Goal: Information Seeking & Learning: Learn about a topic

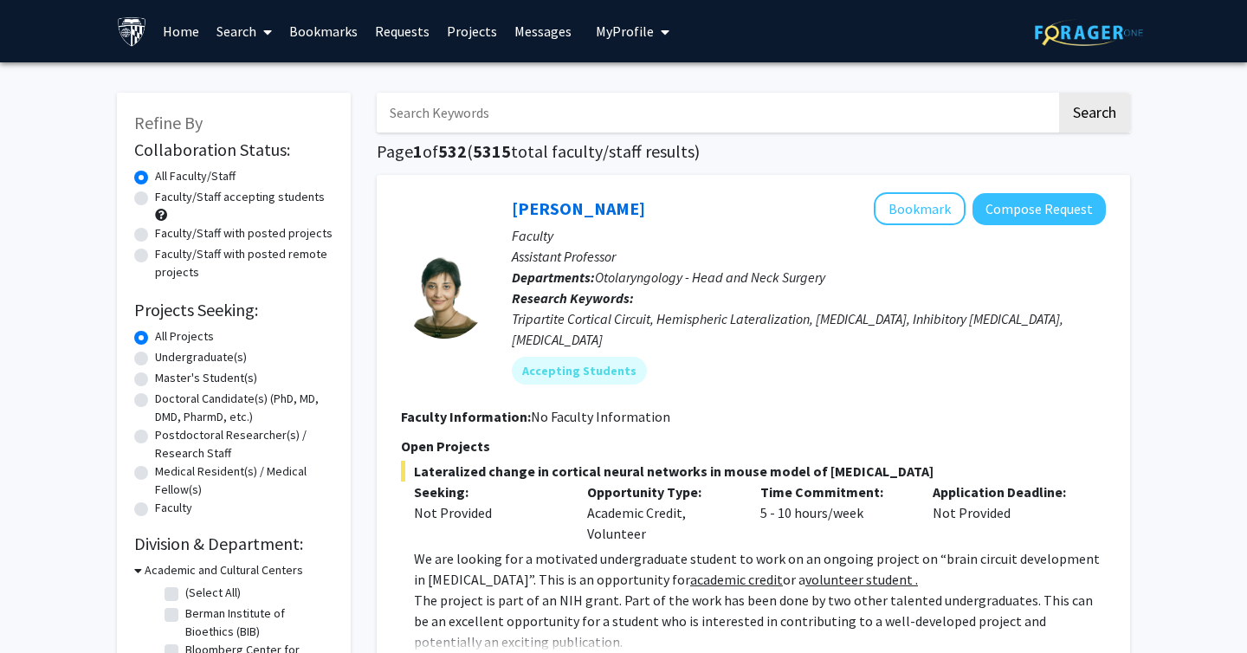
click at [542, 36] on link "Messages" at bounding box center [543, 31] width 74 height 61
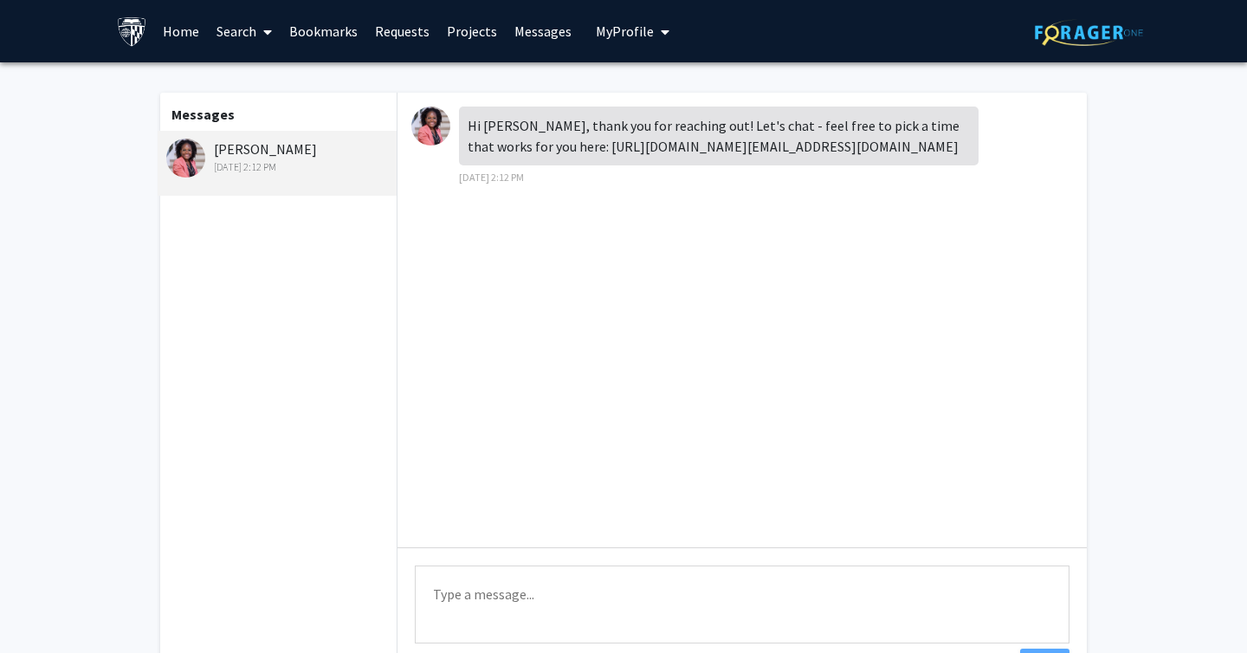
click at [208, 29] on link "Search" at bounding box center [244, 31] width 73 height 61
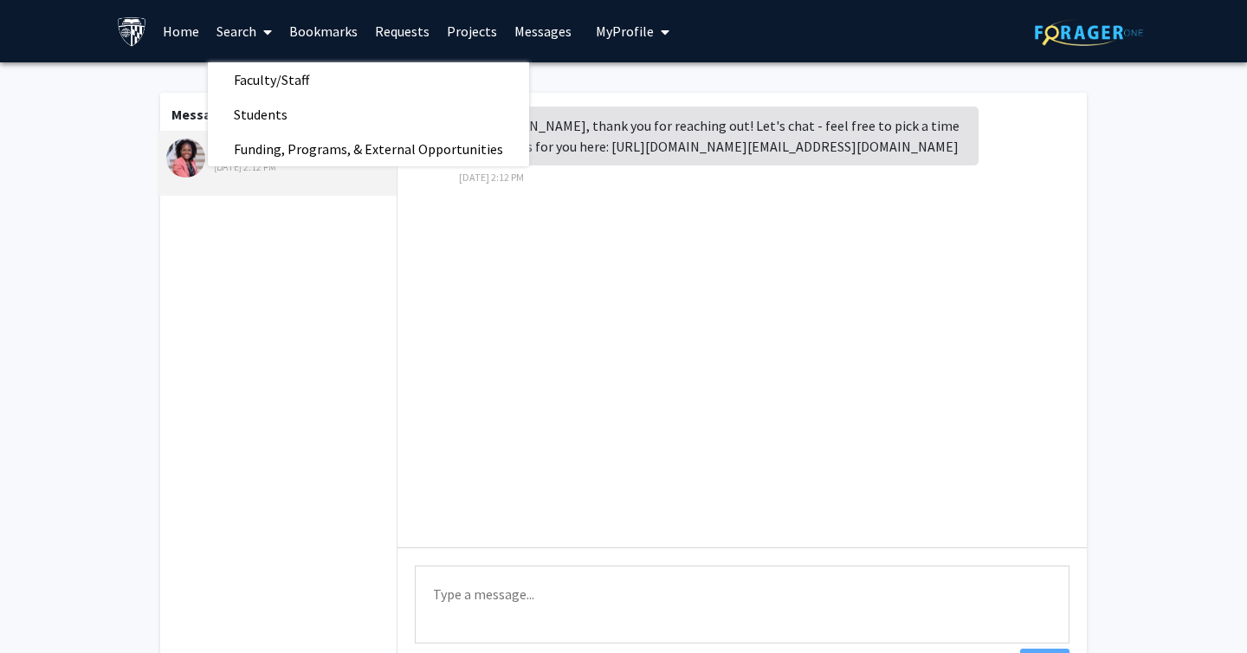
click at [171, 27] on link "Home" at bounding box center [181, 31] width 54 height 61
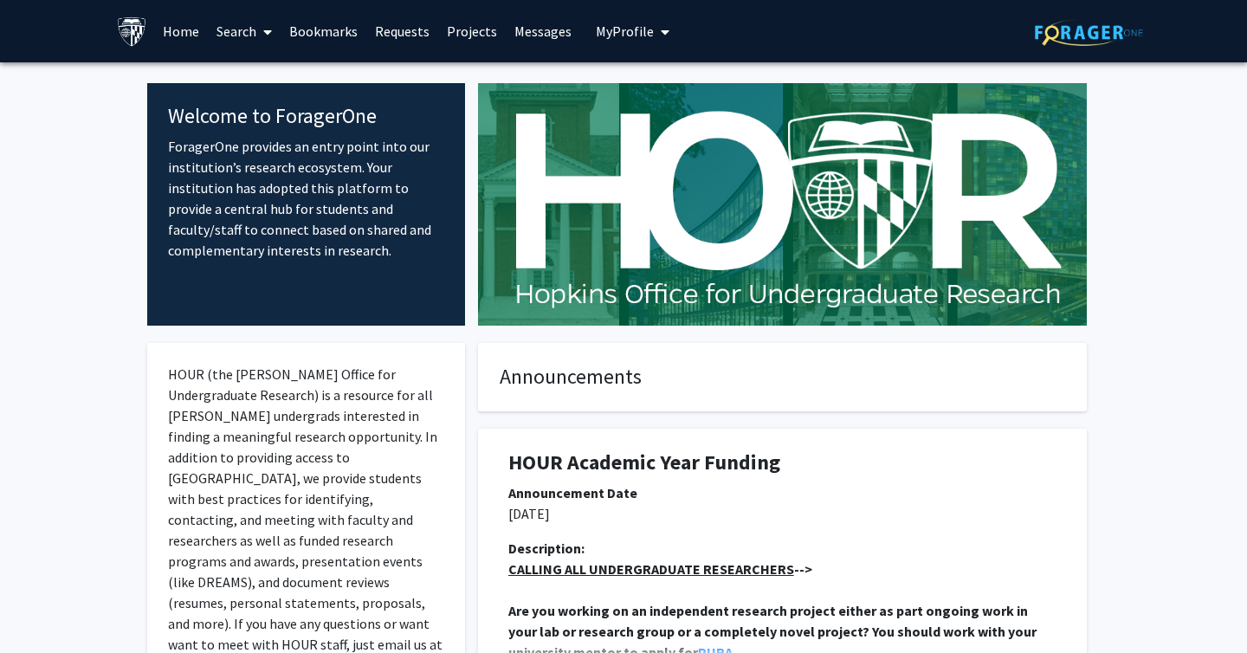
click at [239, 31] on link "Search" at bounding box center [244, 31] width 73 height 61
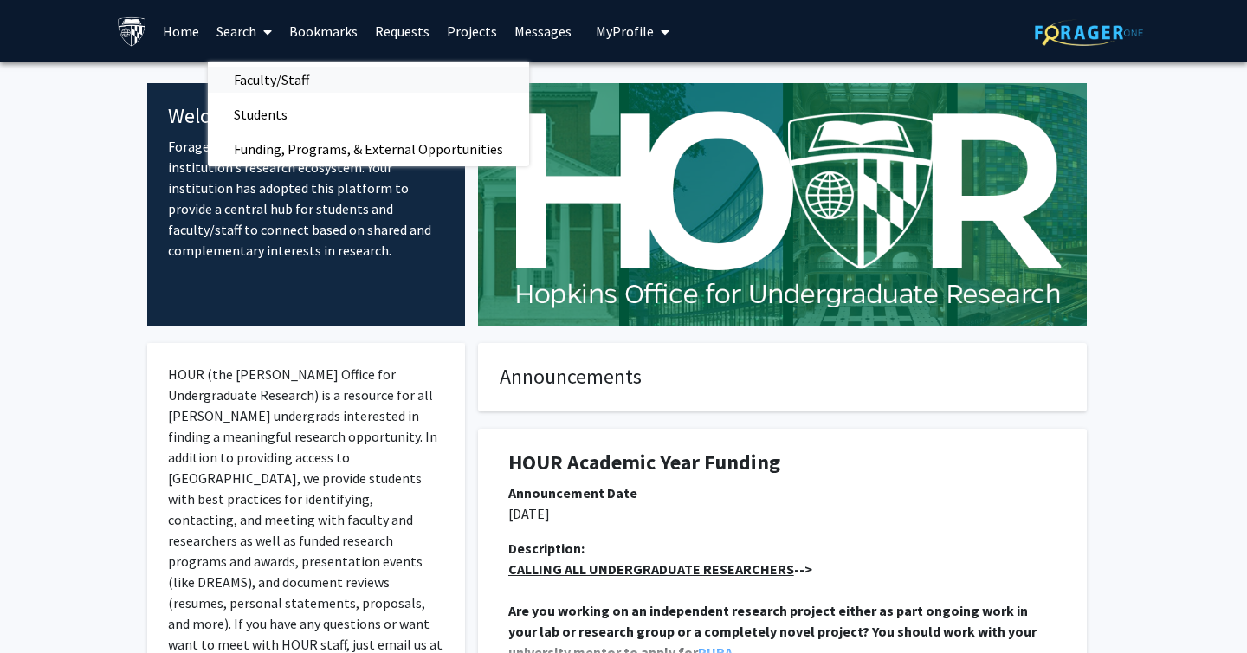
click at [270, 80] on span "Faculty/Staff" at bounding box center [271, 79] width 127 height 35
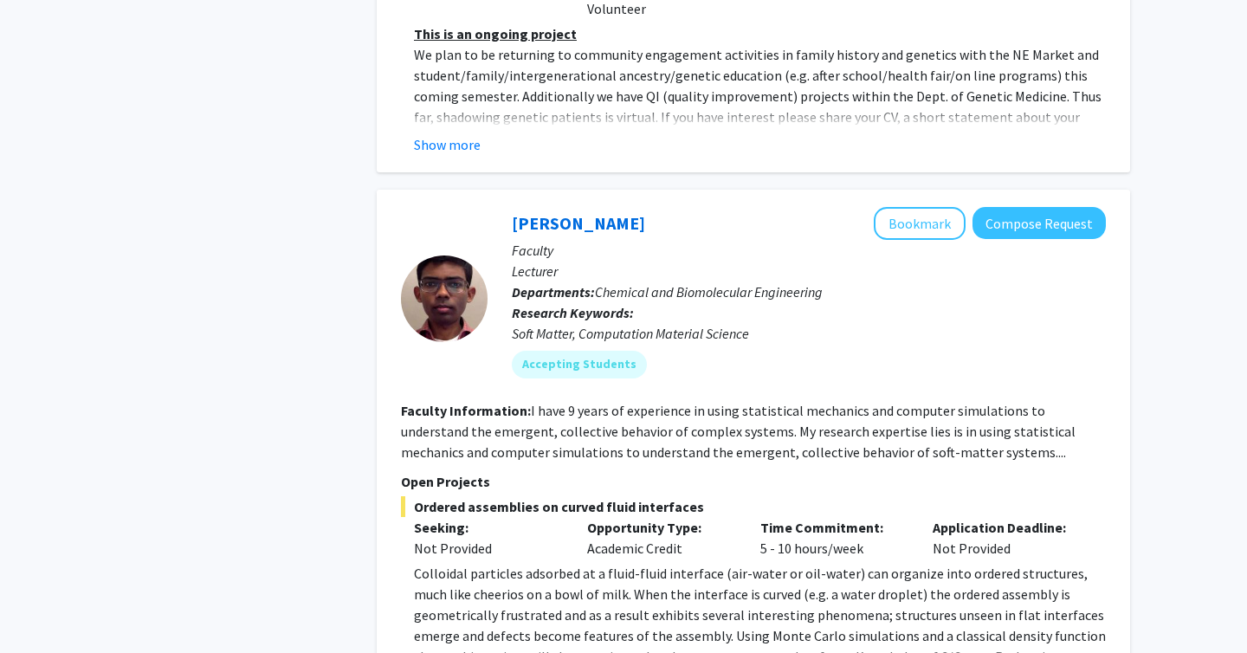
scroll to position [8333, 0]
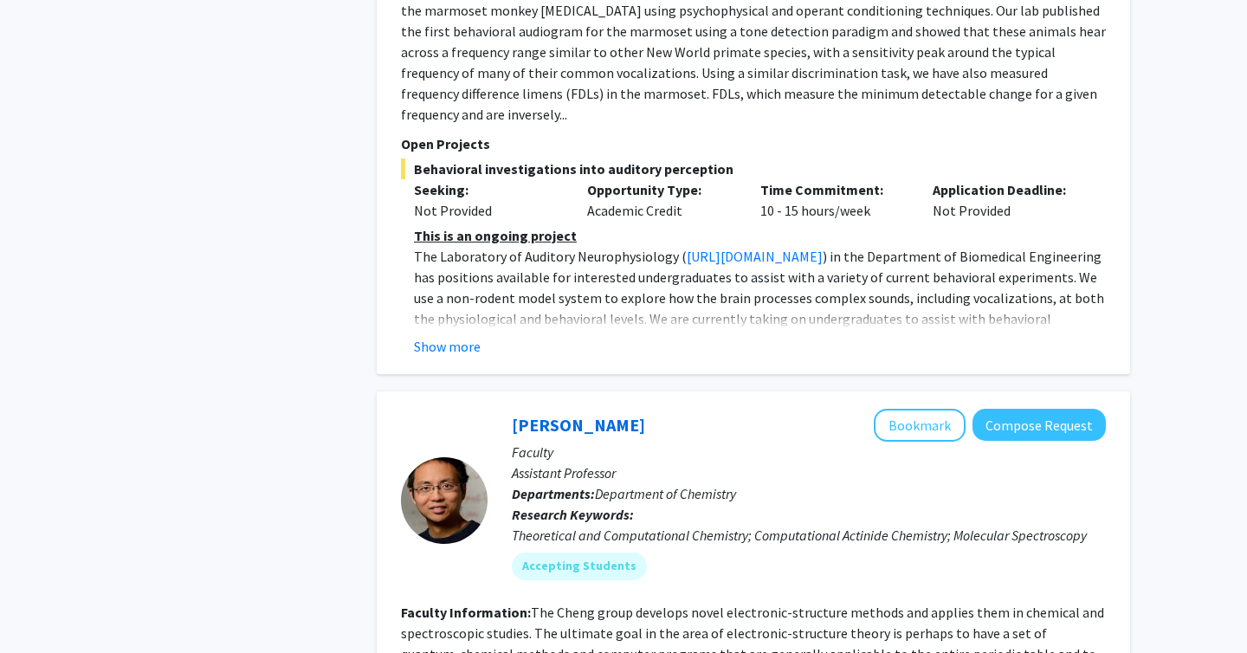
scroll to position [6362, 0]
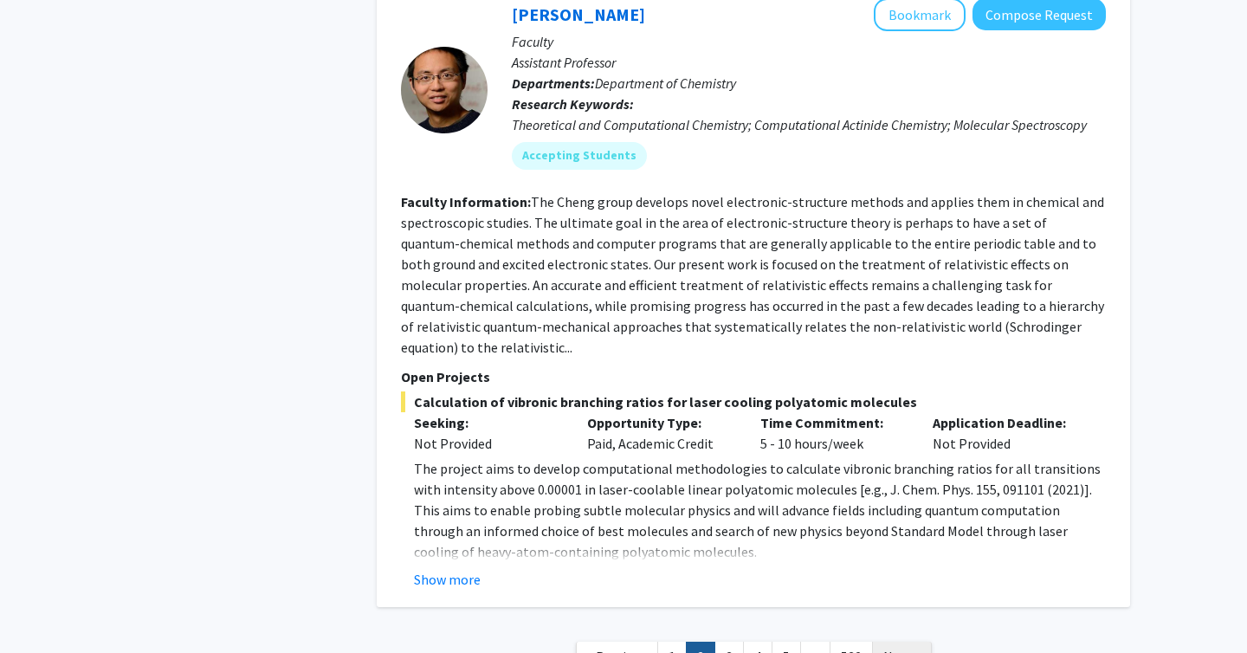
click at [912, 647] on span "Next »" at bounding box center [901, 655] width 37 height 17
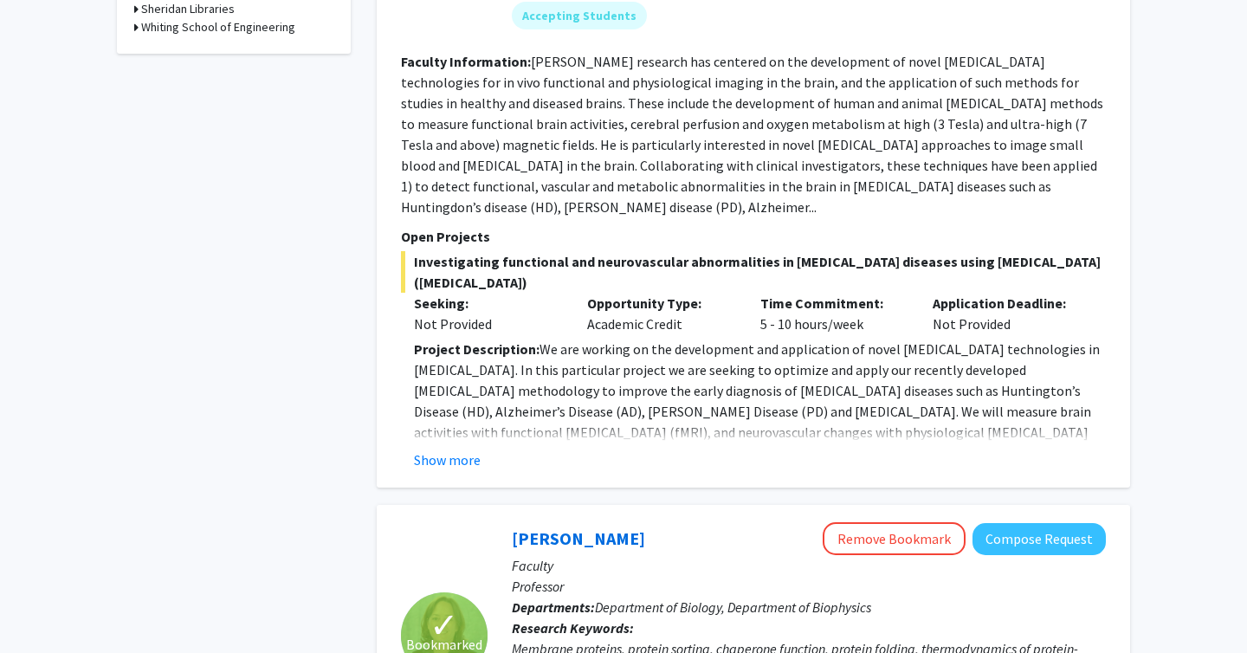
scroll to position [1315, 0]
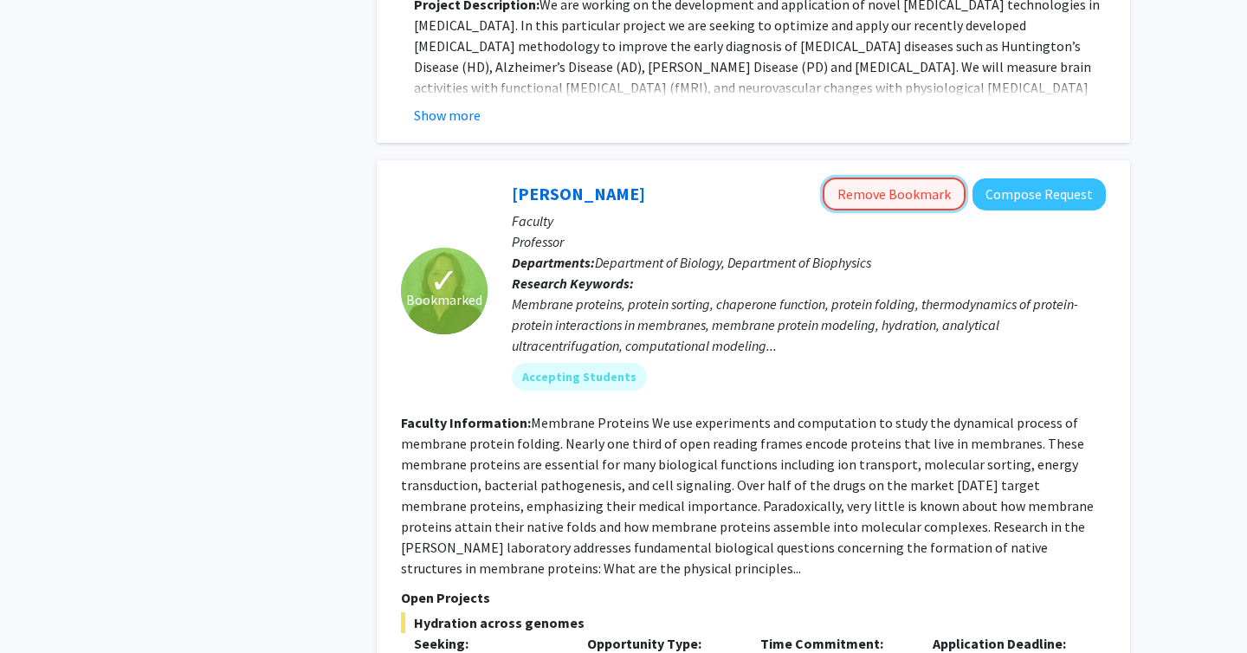
click at [919, 177] on button "Remove Bookmark" at bounding box center [893, 193] width 143 height 33
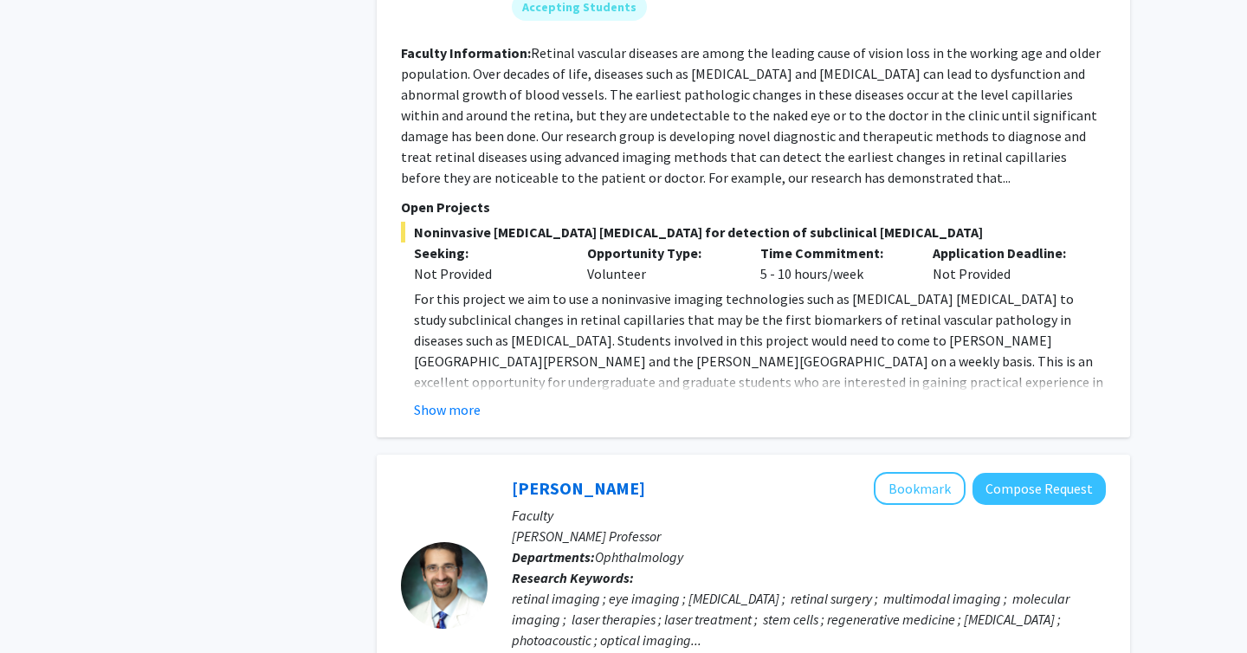
scroll to position [2427, 0]
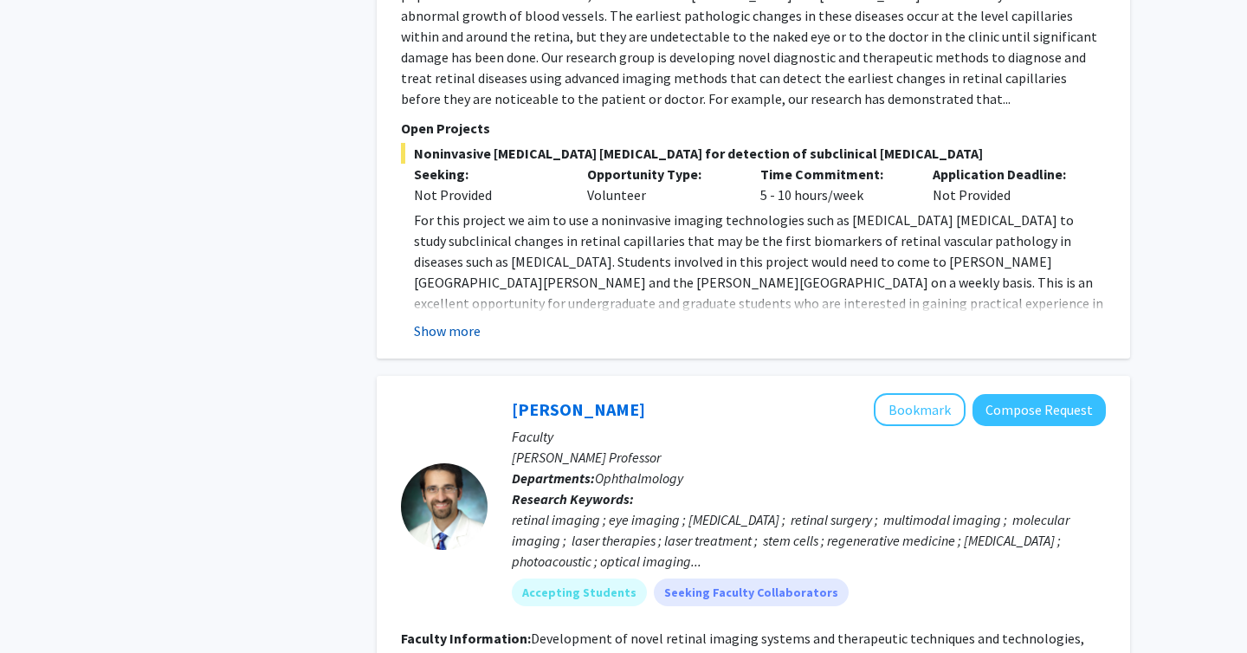
click at [476, 320] on button "Show more" at bounding box center [447, 330] width 67 height 21
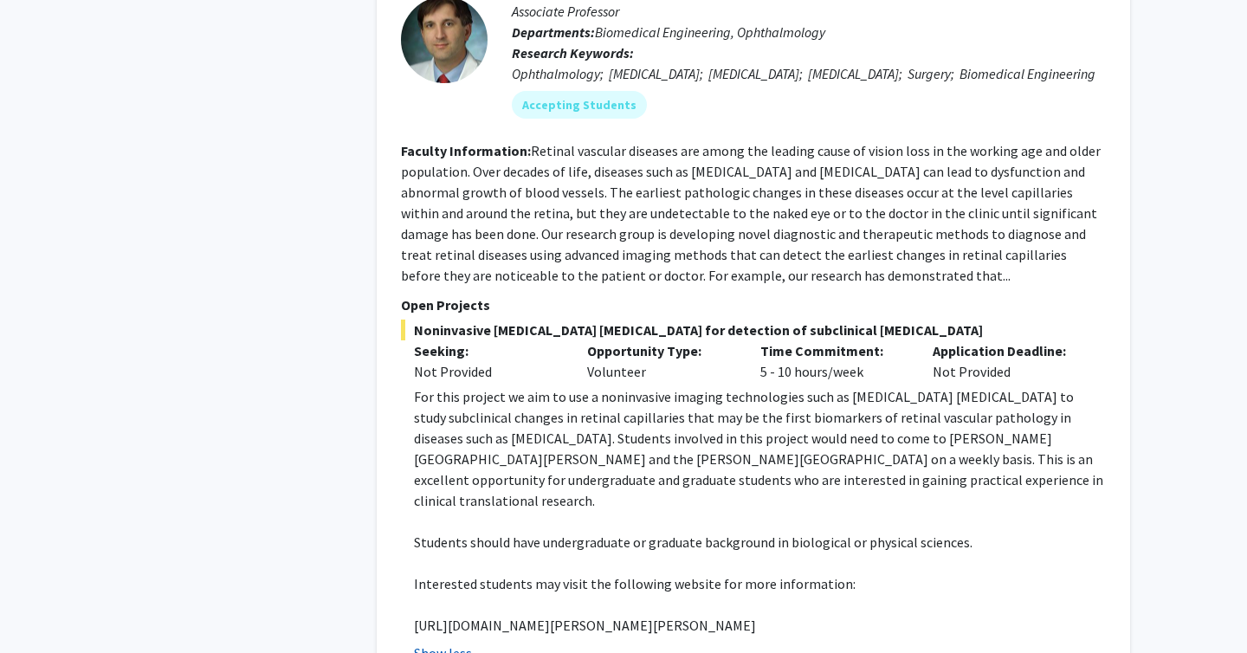
scroll to position [2252, 0]
click at [451, 593] on fg-read-more "For this project we aim to use a noninvasive imaging technologies such as [MEDI…" at bounding box center [753, 523] width 705 height 277
click at [486, 593] on fg-read-more "For this project we aim to use a noninvasive imaging technologies such as [MEDI…" at bounding box center [753, 523] width 705 height 277
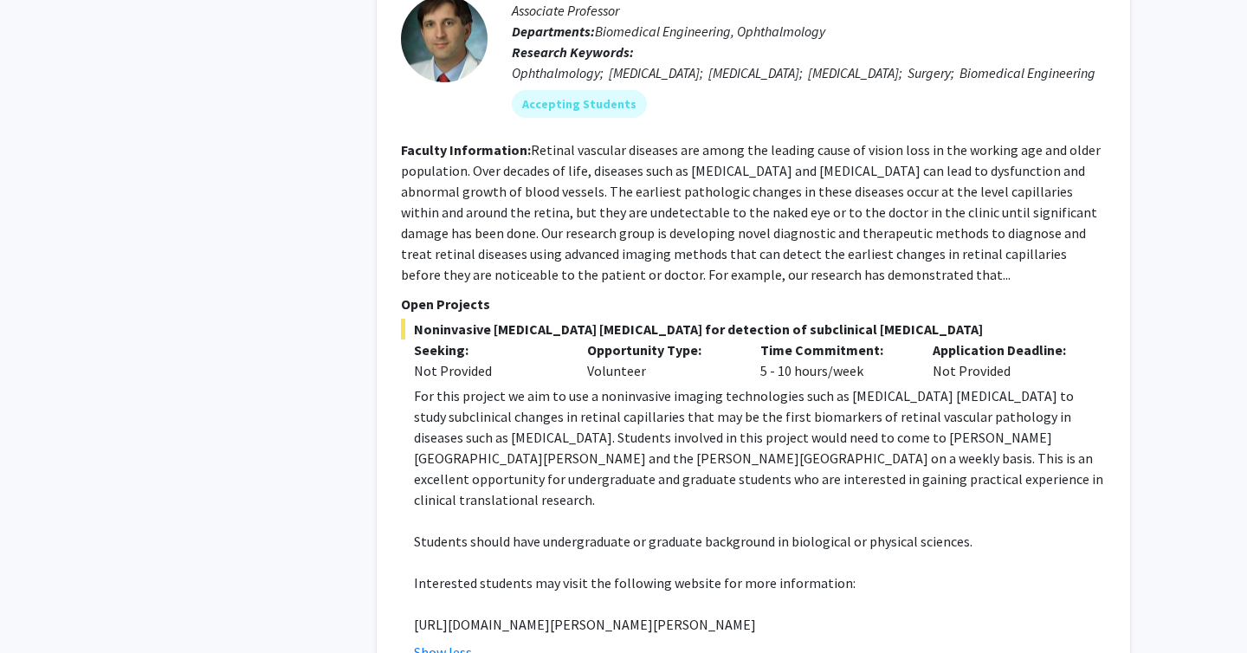
click at [486, 614] on p "[URL][DOMAIN_NAME][PERSON_NAME][PERSON_NAME]" at bounding box center [760, 624] width 692 height 21
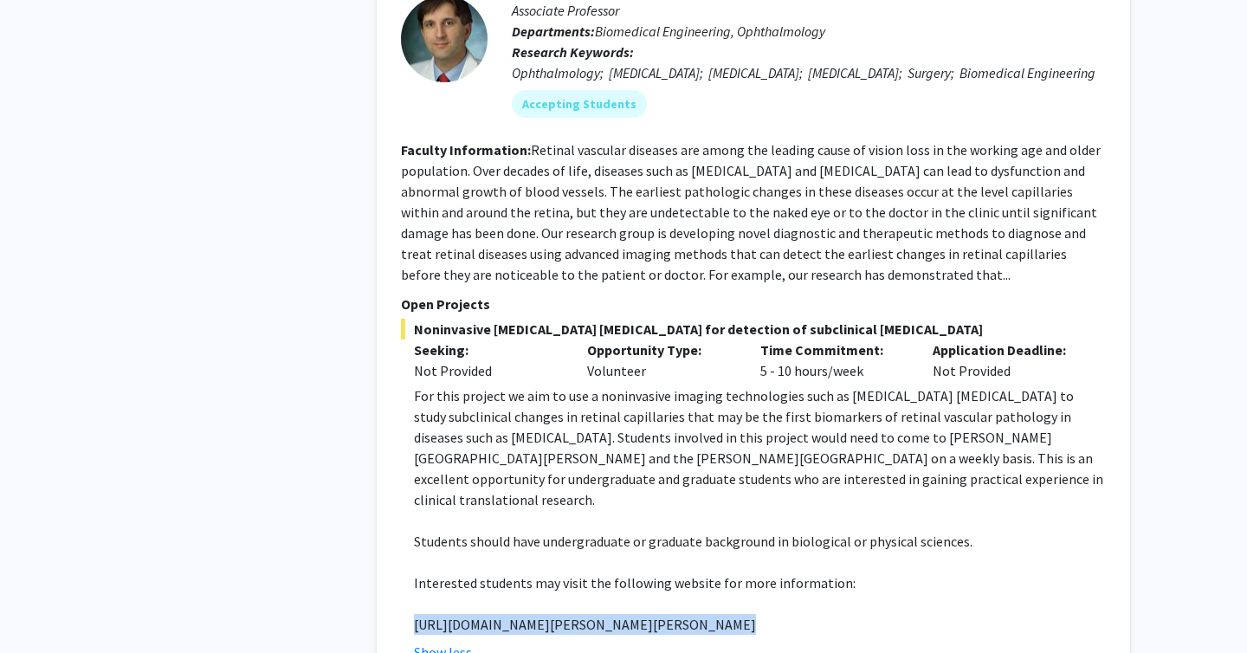
click at [486, 614] on p "[URL][DOMAIN_NAME][PERSON_NAME][PERSON_NAME]" at bounding box center [760, 624] width 692 height 21
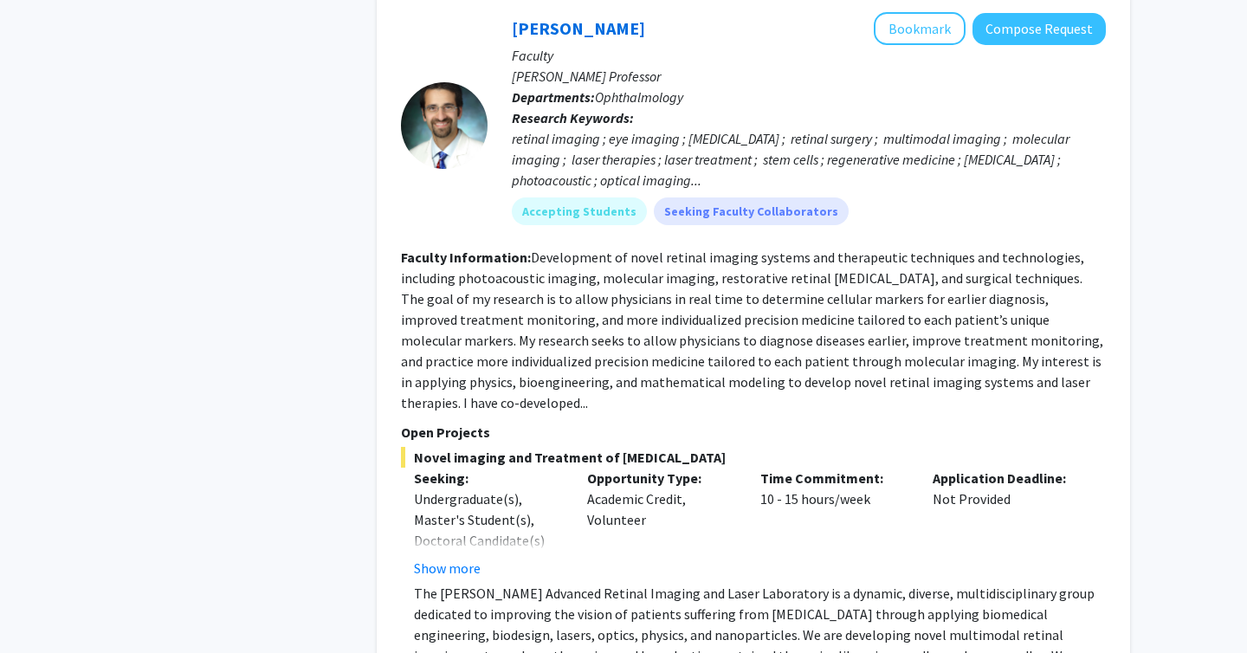
scroll to position [3058, 0]
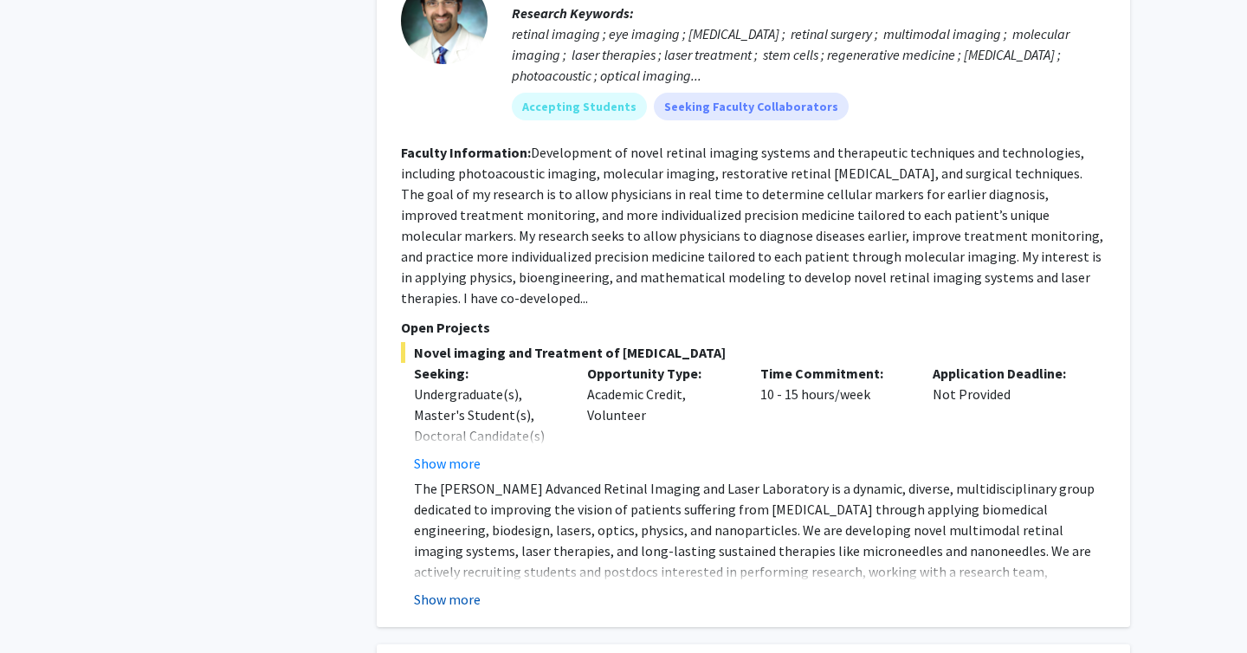
click at [445, 589] on button "Show more" at bounding box center [447, 599] width 67 height 21
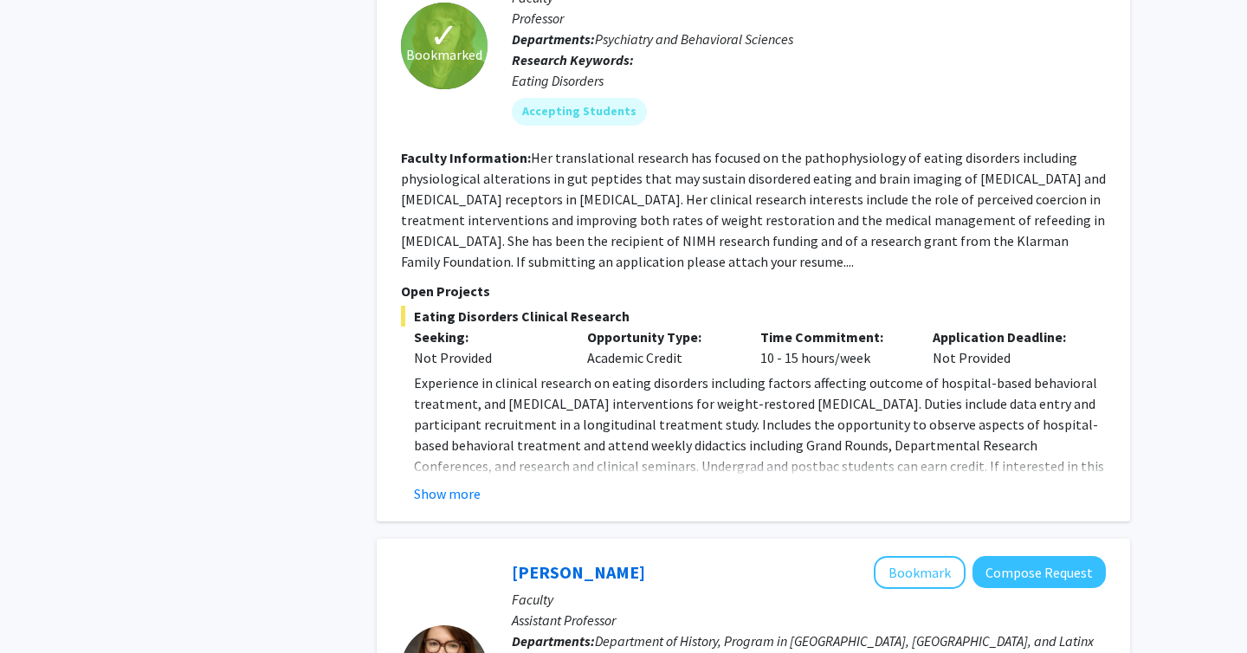
scroll to position [4455, 0]
click at [433, 383] on span "Experience in clinical research on eating disorders including factors affecting…" at bounding box center [759, 444] width 690 height 142
click at [435, 482] on button "Show more" at bounding box center [447, 492] width 67 height 21
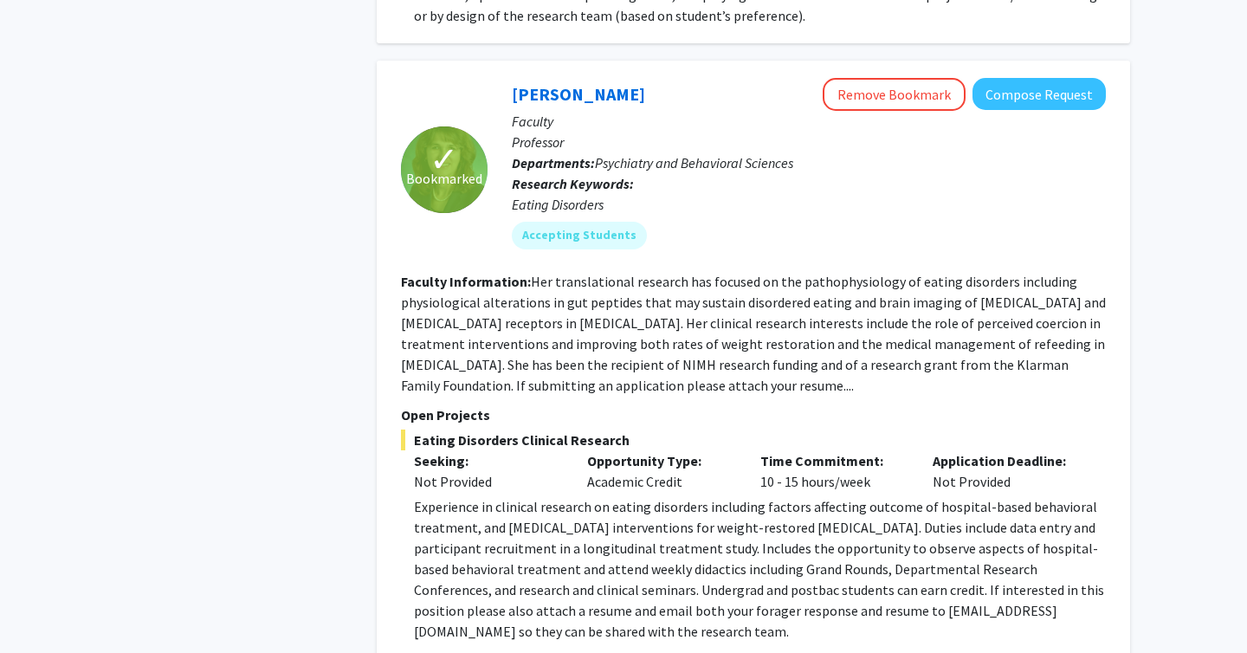
scroll to position [4314, 0]
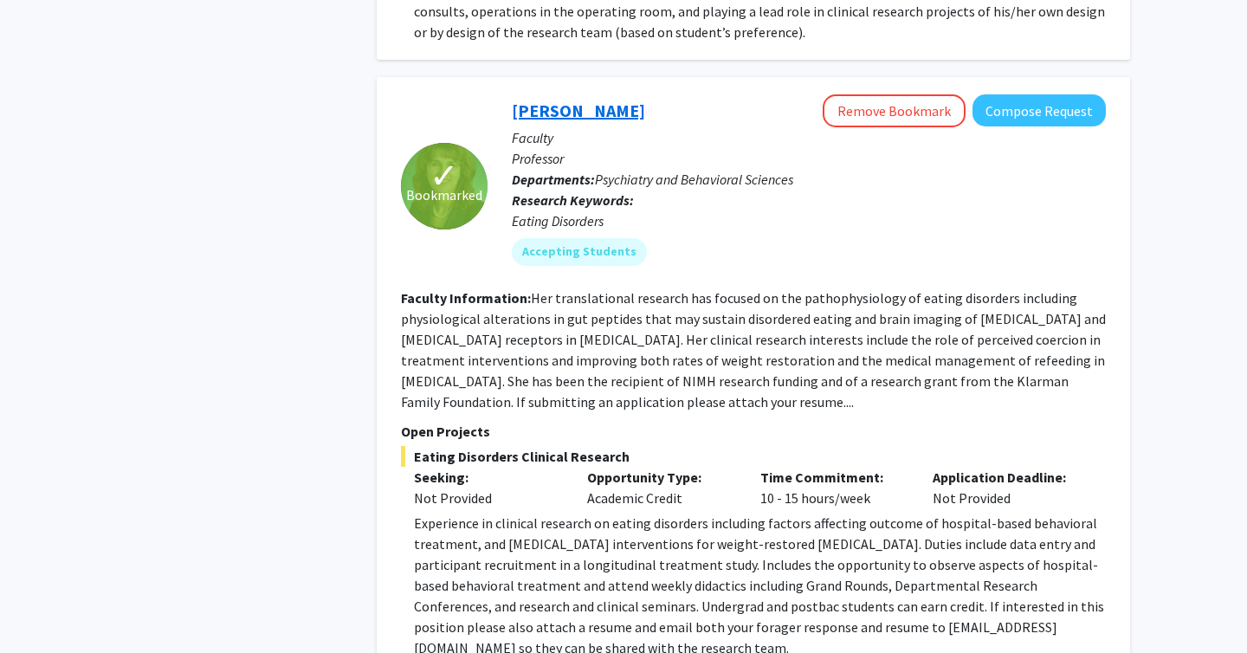
click at [528, 100] on link "[PERSON_NAME]" at bounding box center [578, 111] width 133 height 22
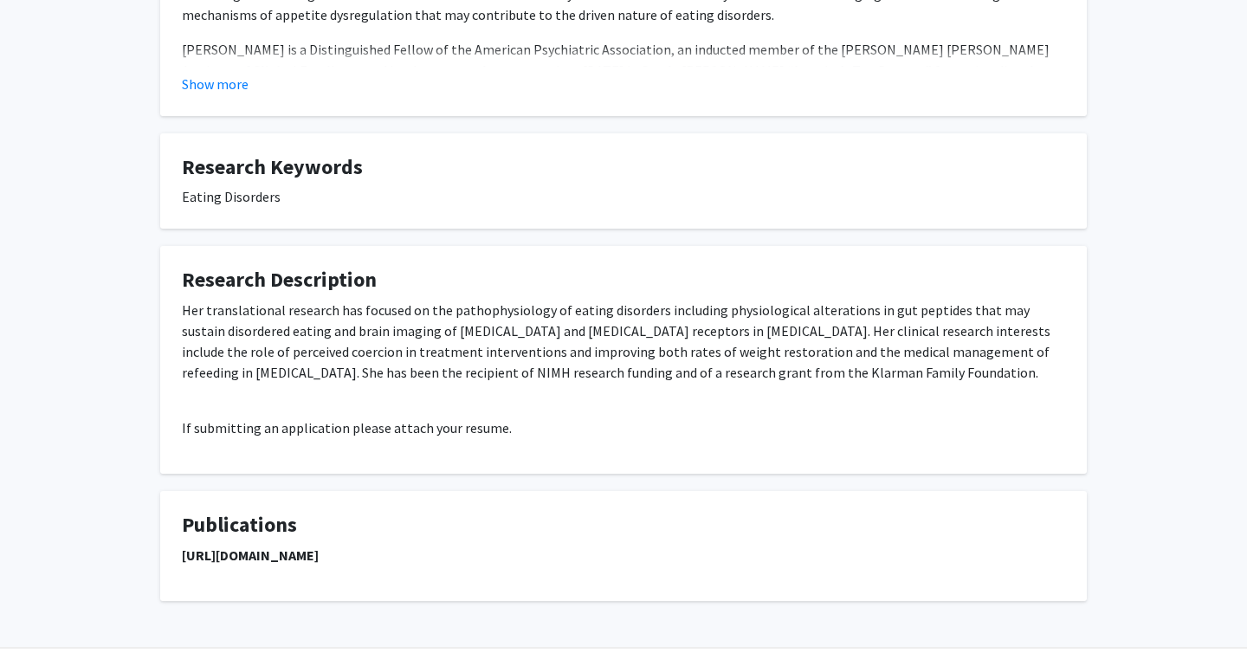
scroll to position [773, 0]
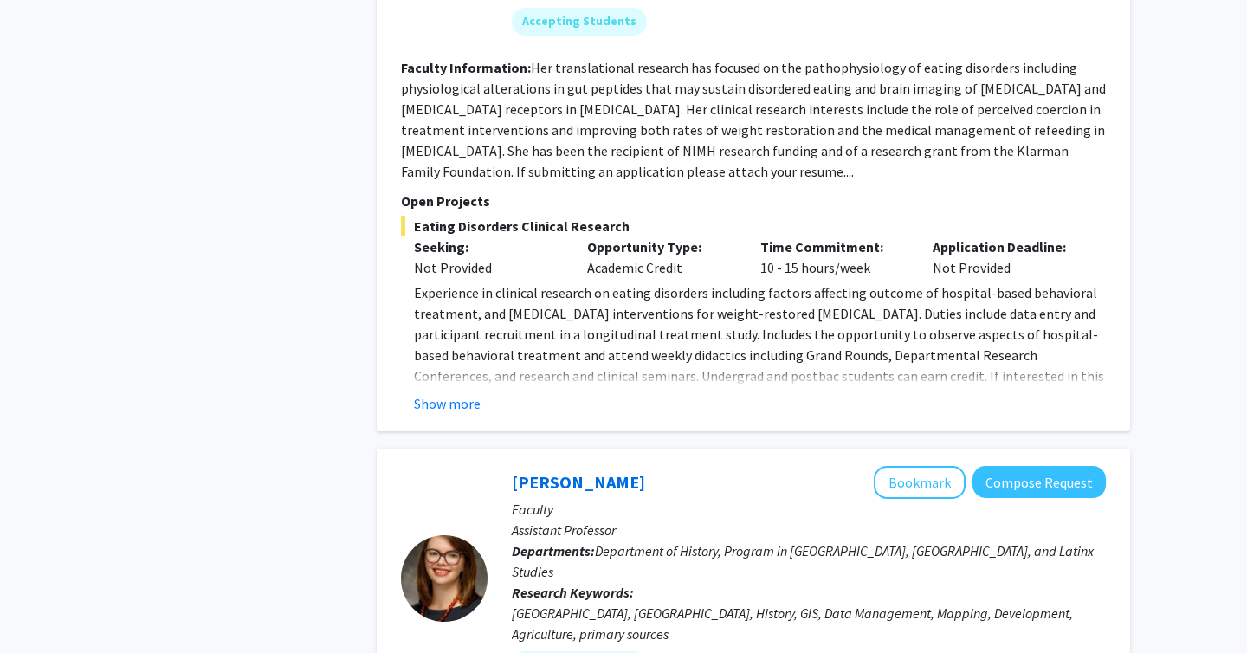
scroll to position [4338, 0]
click at [416, 392] on button "Show more" at bounding box center [447, 402] width 67 height 21
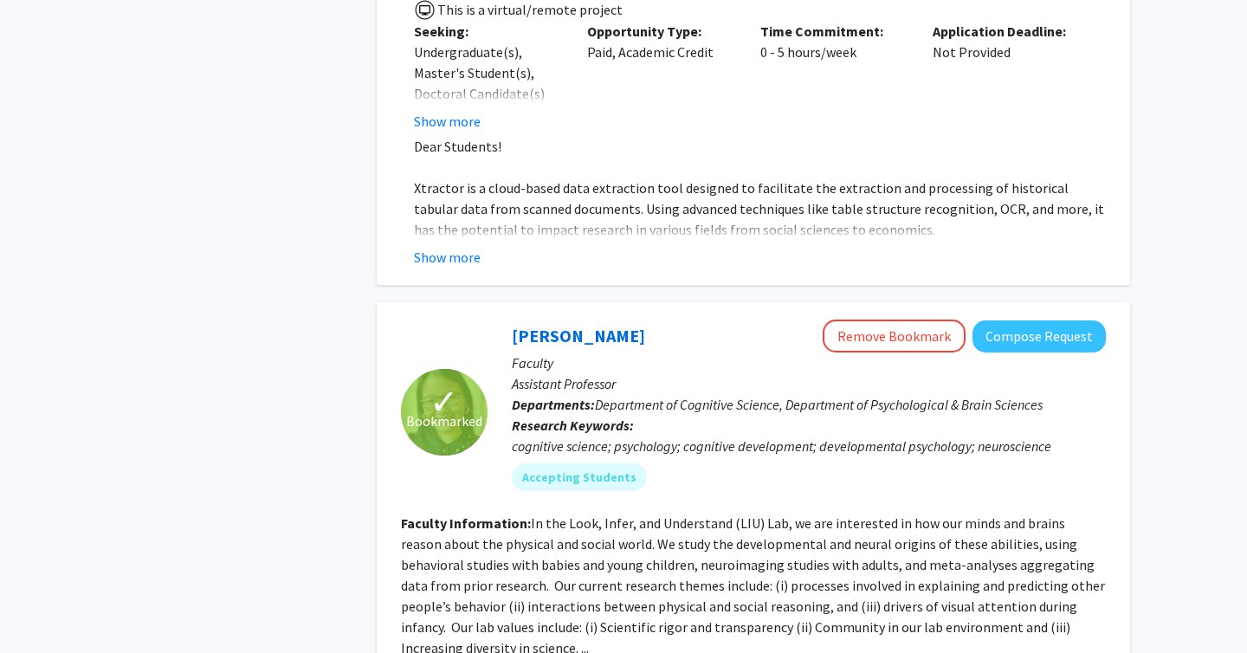
scroll to position [5910, 0]
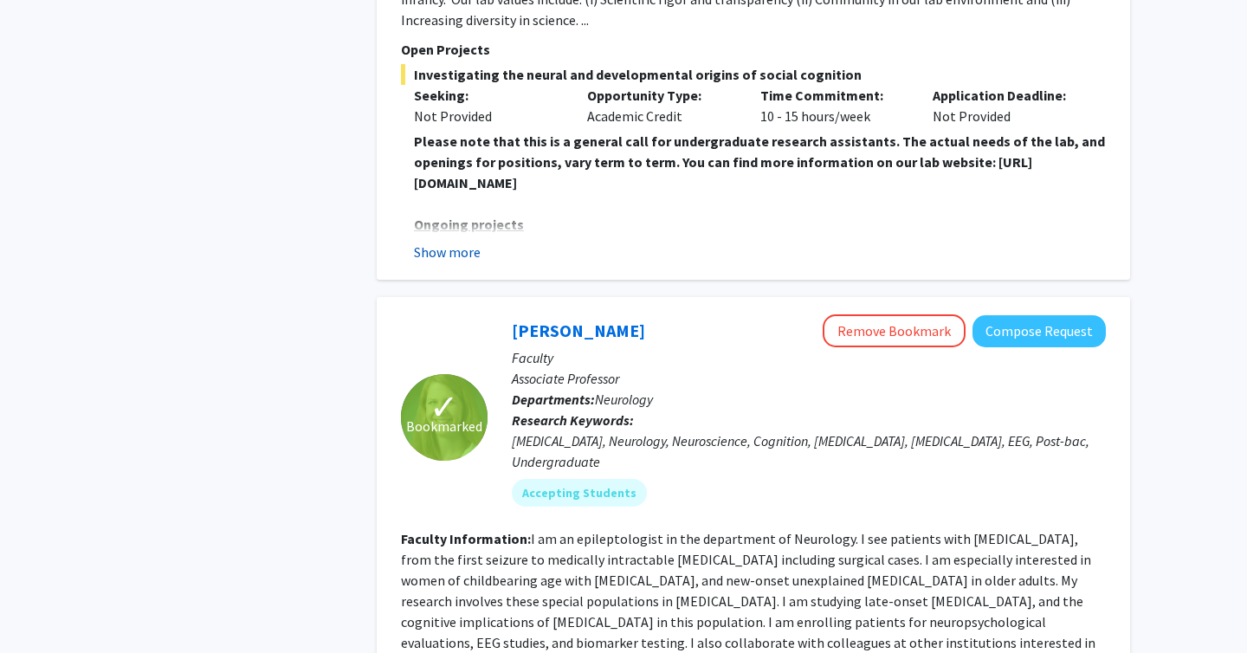
click at [453, 242] on button "Show more" at bounding box center [447, 252] width 67 height 21
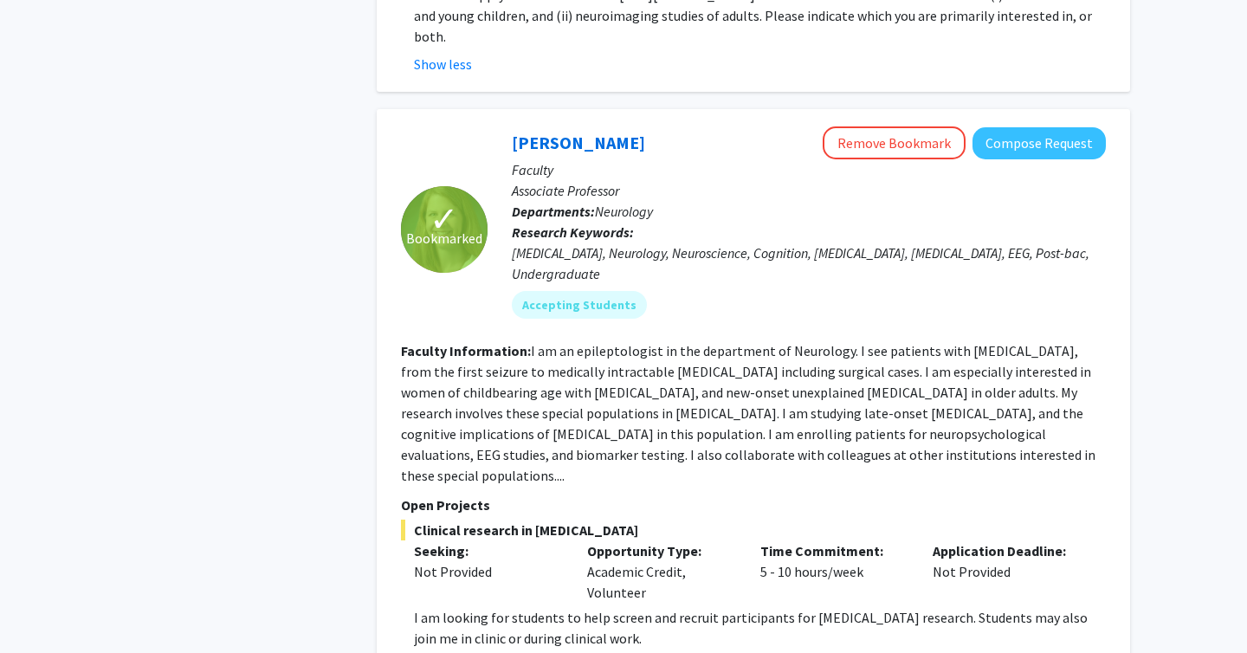
scroll to position [6592, 0]
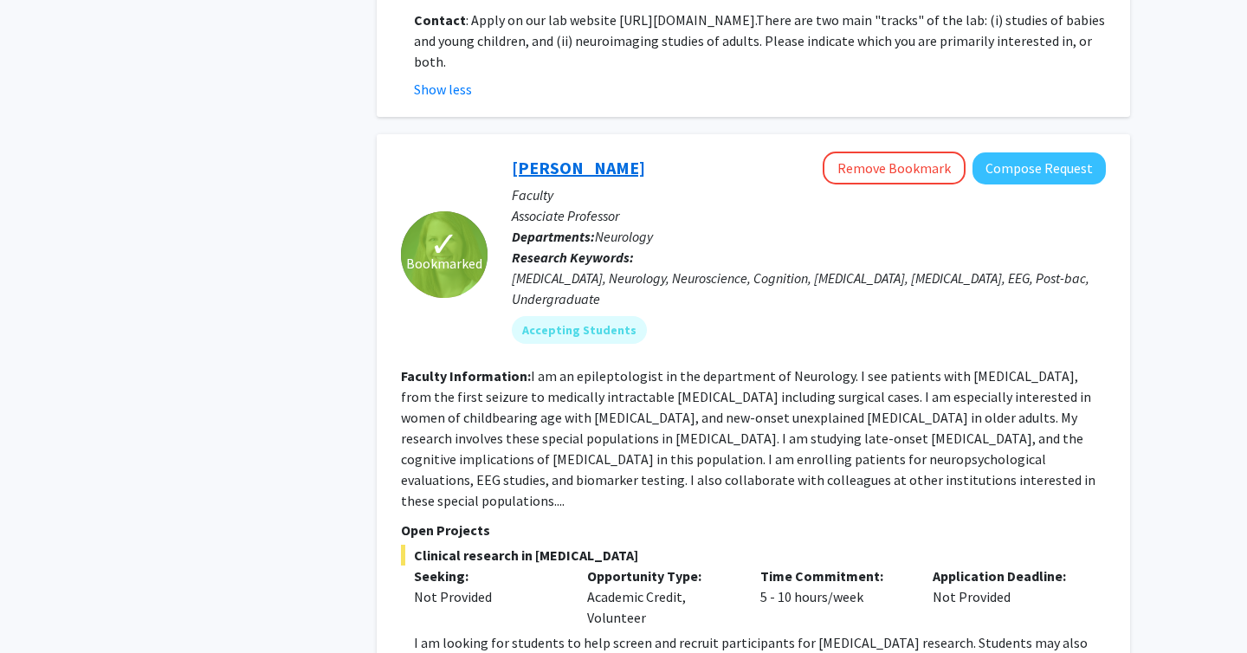
click at [566, 157] on link "[PERSON_NAME]" at bounding box center [578, 168] width 133 height 22
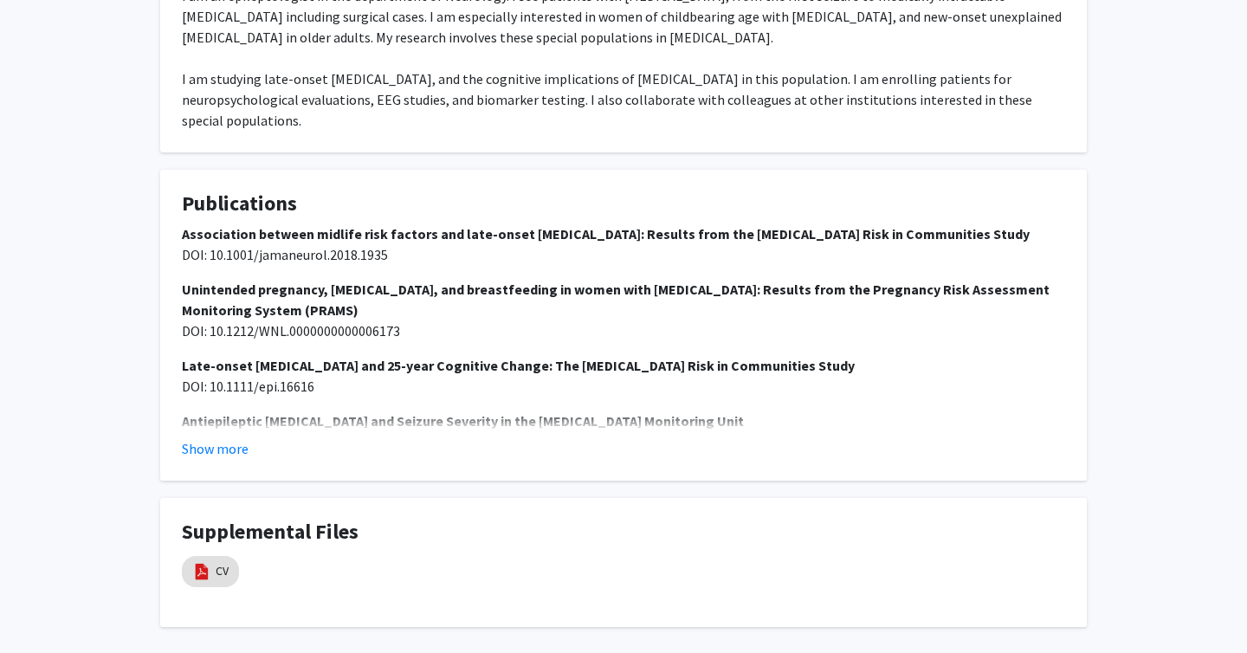
scroll to position [871, 0]
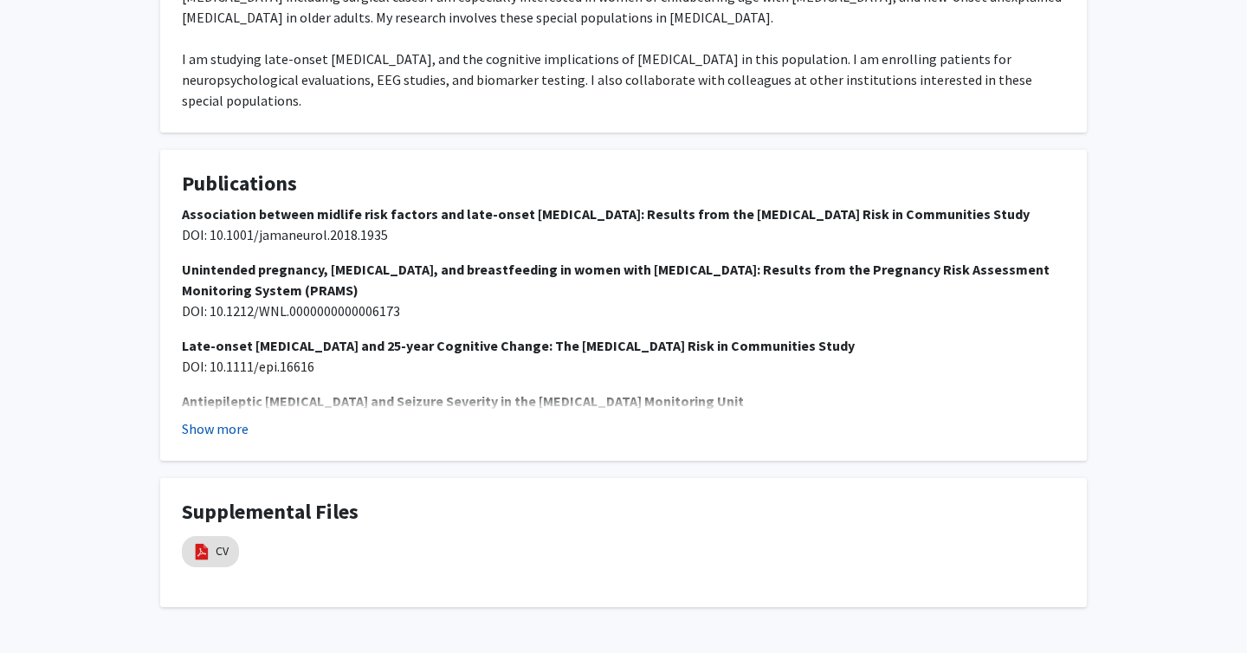
click at [222, 418] on button "Show more" at bounding box center [215, 428] width 67 height 21
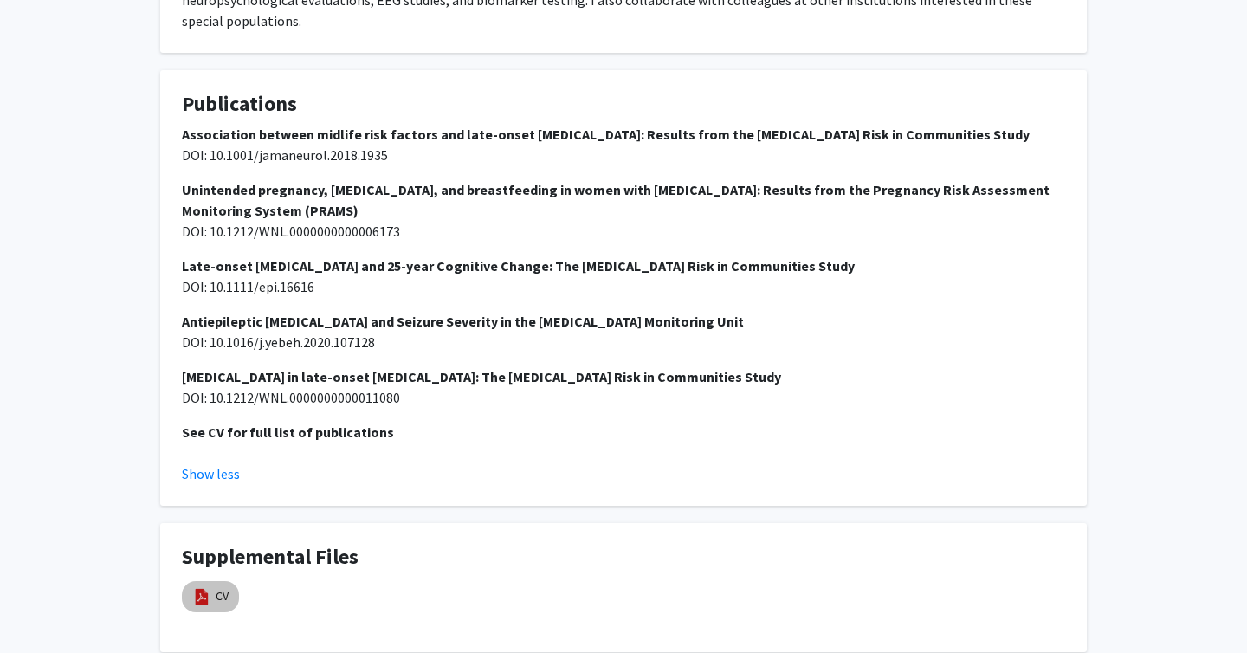
scroll to position [995, 0]
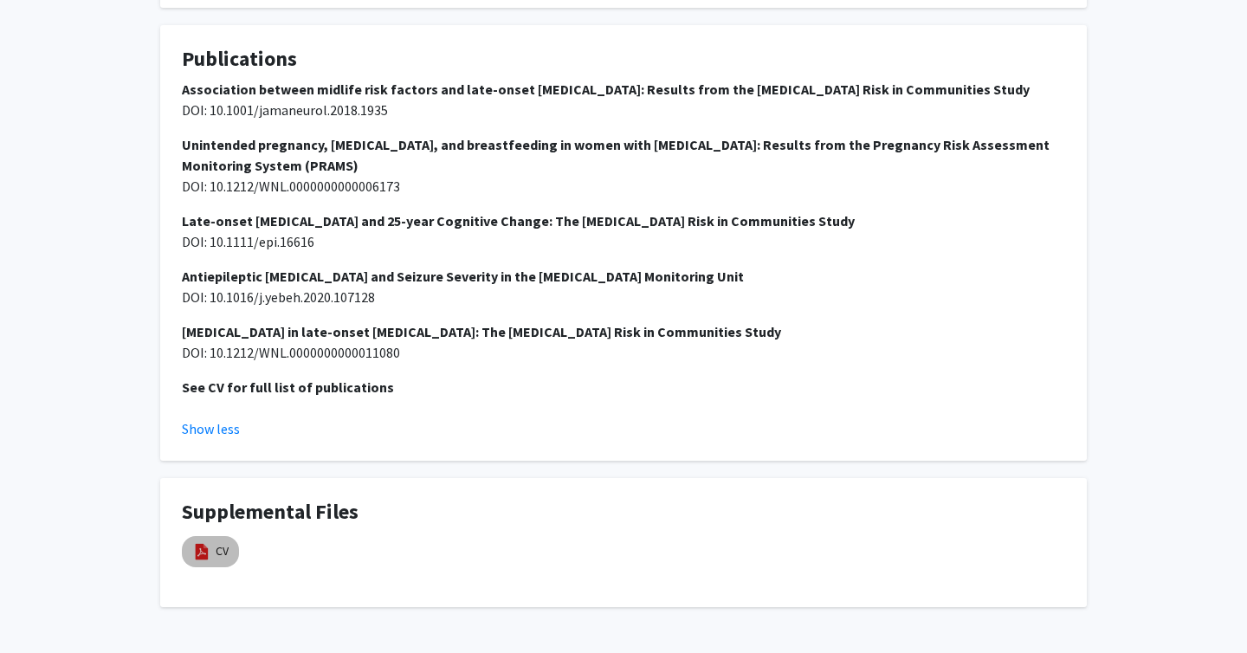
click at [215, 536] on mat-chip "CV" at bounding box center [210, 551] width 57 height 31
click at [219, 532] on div "CV" at bounding box center [210, 551] width 64 height 38
click at [212, 536] on mat-chip "CV" at bounding box center [210, 551] width 57 height 31
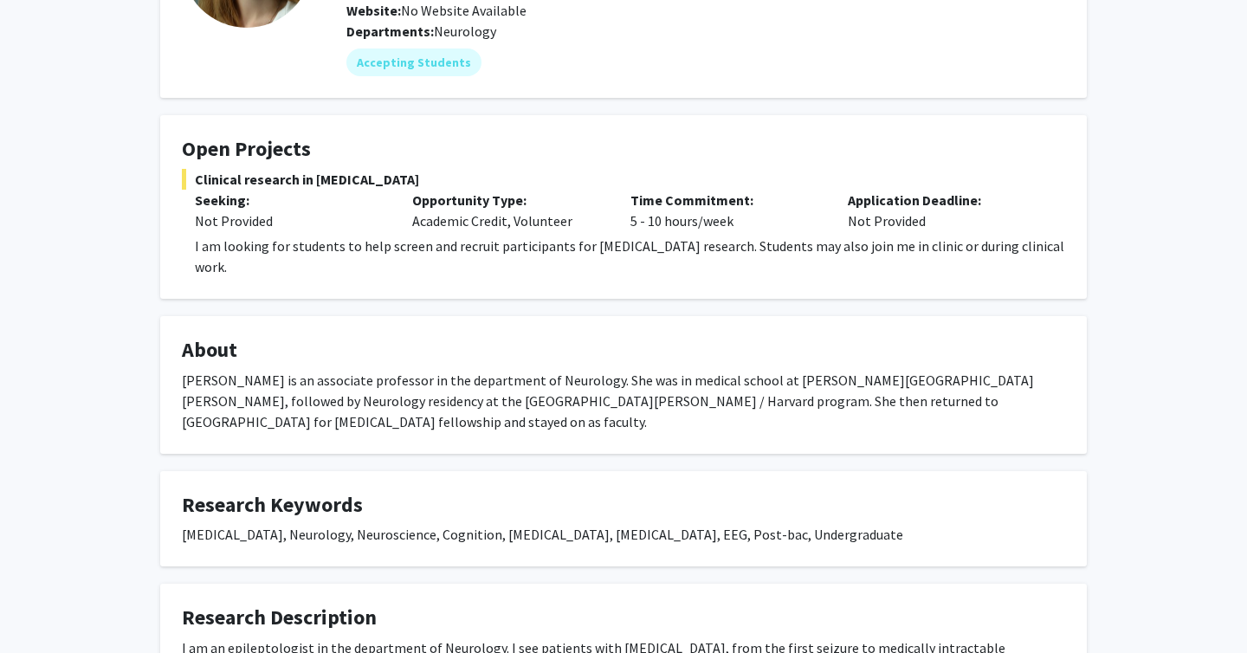
scroll to position [0, 0]
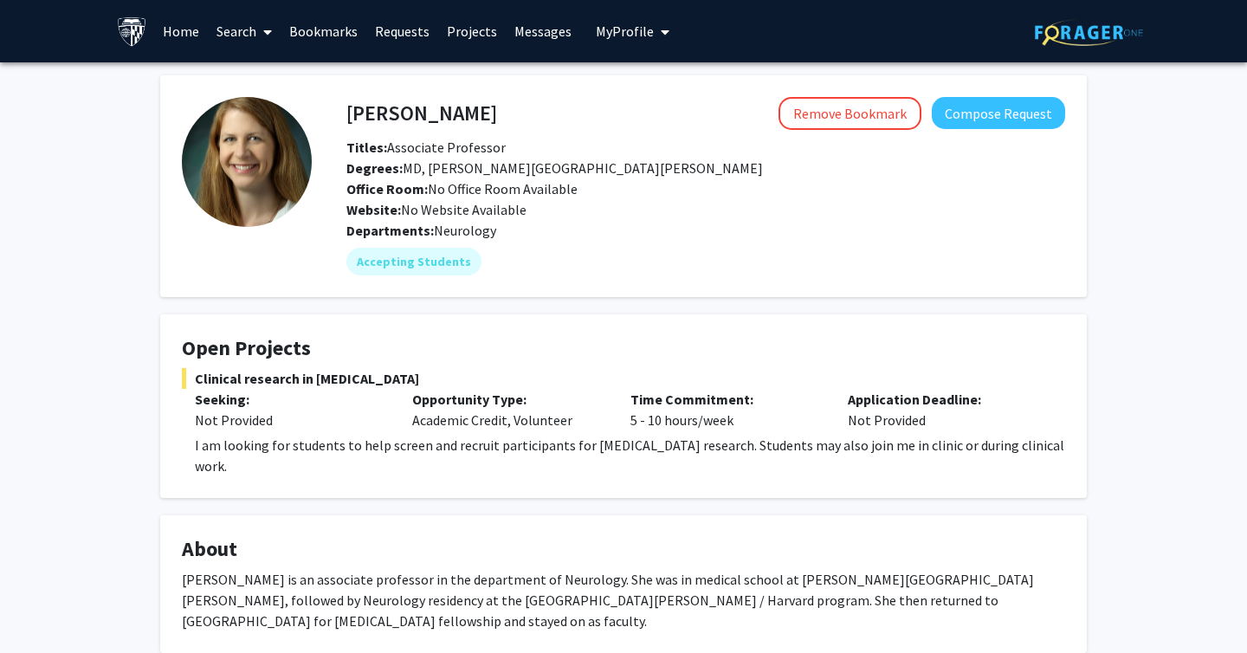
click at [349, 109] on h4 "[PERSON_NAME]" at bounding box center [421, 113] width 151 height 32
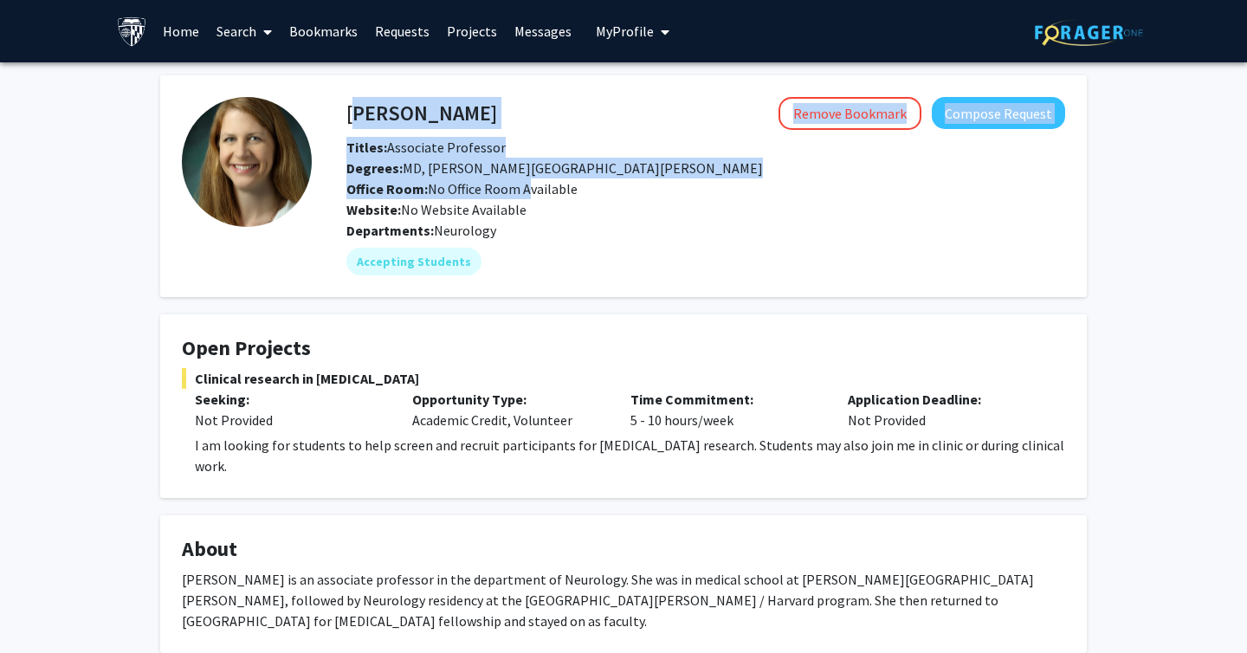
drag, startPoint x: 349, startPoint y: 109, endPoint x: 556, endPoint y: 158, distance: 212.7
click at [552, 161] on div "[PERSON_NAME] Remove Bookmark Compose Request Titles: Associate Professor Degre…" at bounding box center [705, 158] width 744 height 123
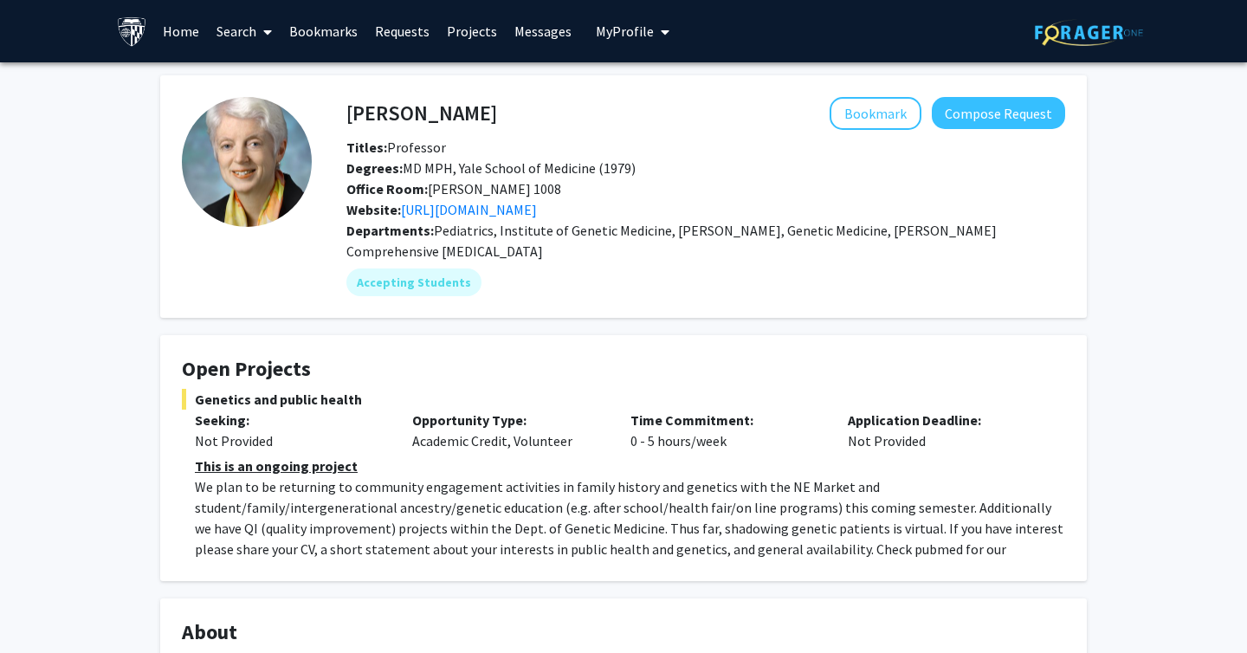
click at [427, 109] on h4 "[PERSON_NAME]" at bounding box center [421, 113] width 151 height 32
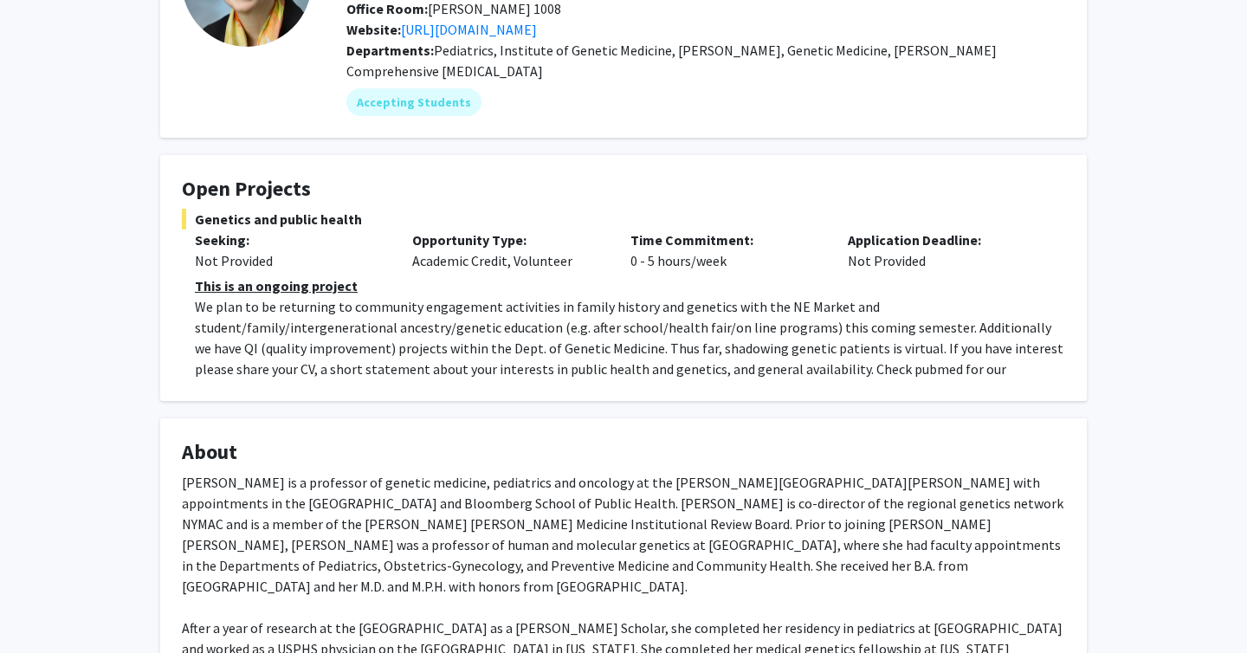
scroll to position [182, 0]
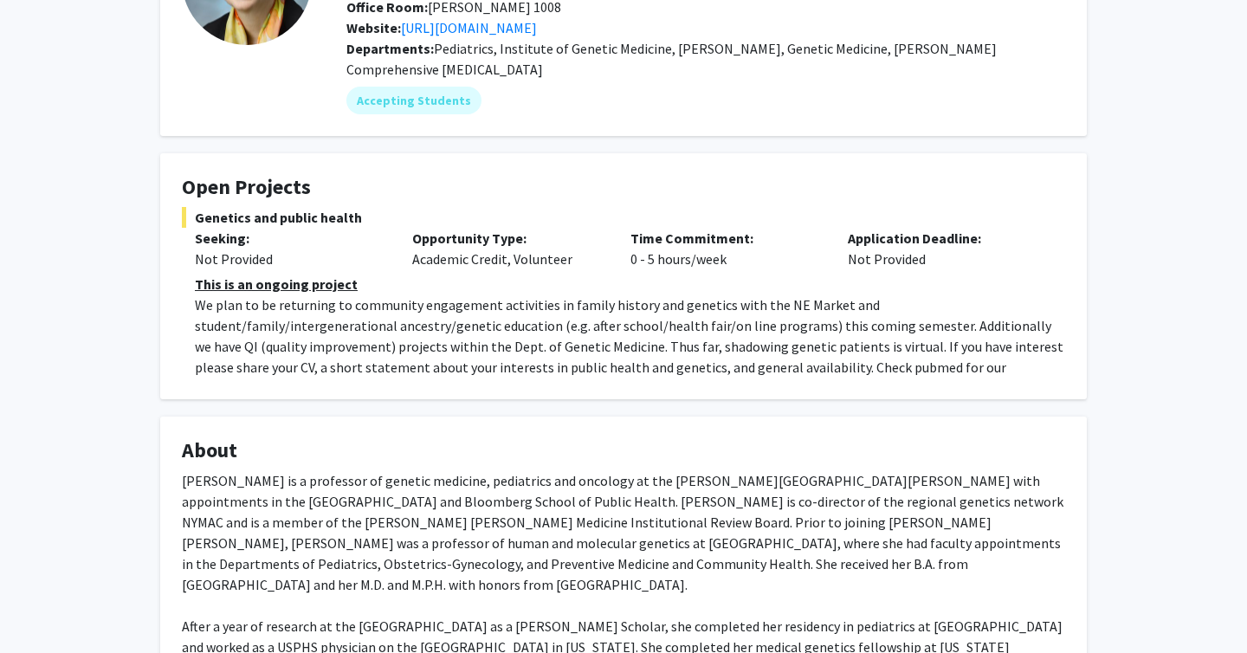
click at [463, 349] on p "We plan to be returning to community engagement activities in family history an…" at bounding box center [630, 346] width 870 height 104
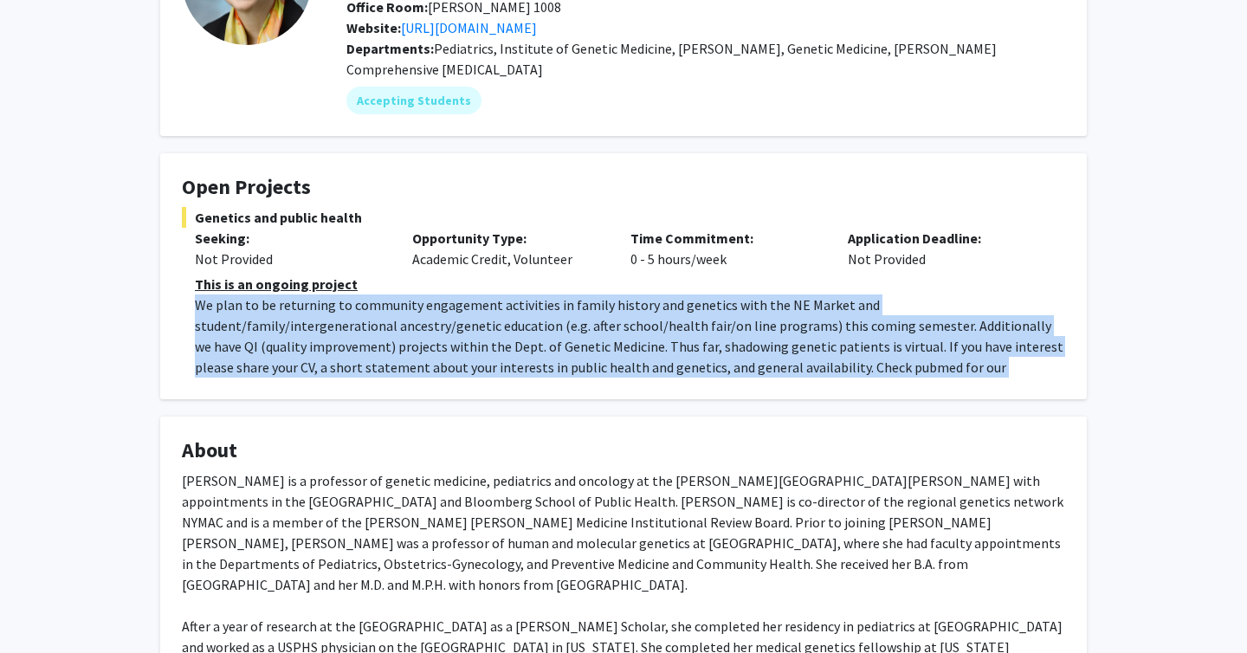
click at [463, 349] on p "We plan to be returning to community engagement activities in family history an…" at bounding box center [630, 346] width 870 height 104
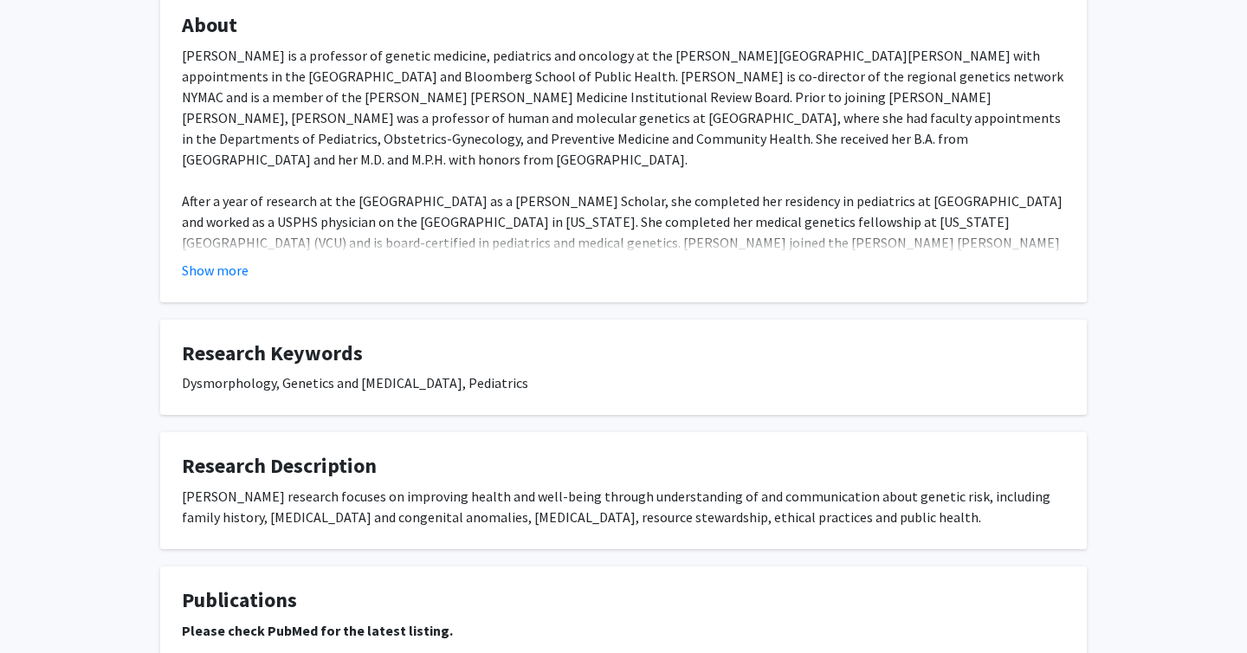
scroll to position [738, 0]
